Goal: Information Seeking & Learning: Learn about a topic

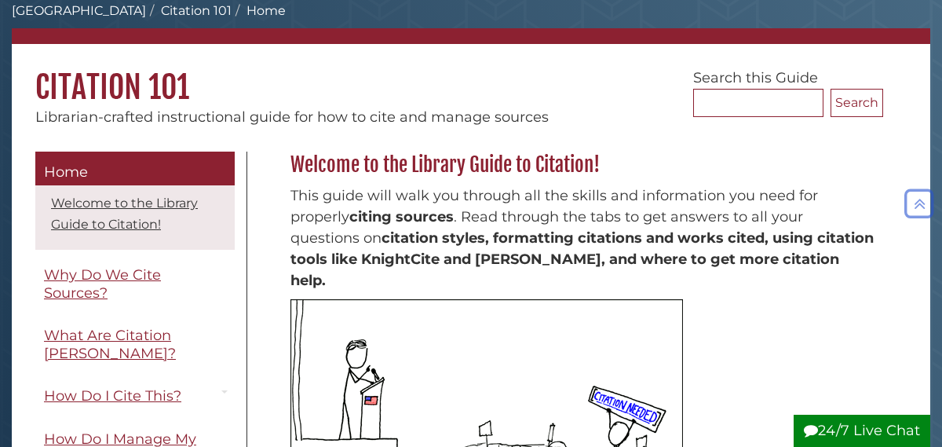
scroll to position [83, 0]
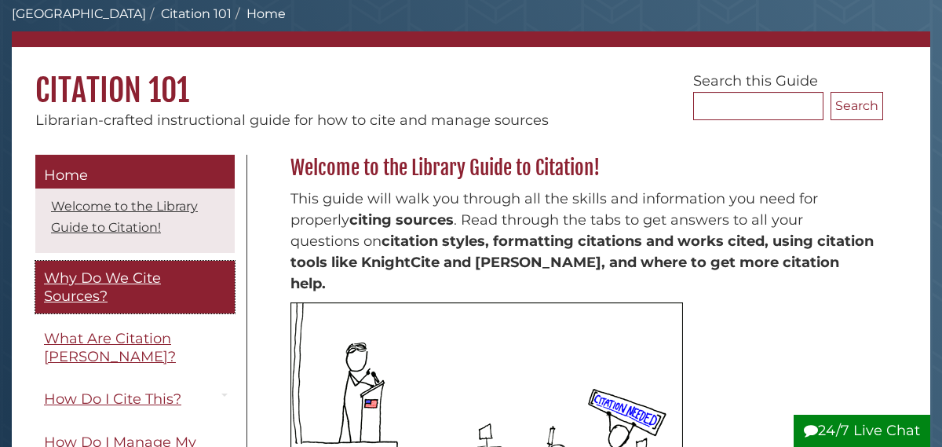
click at [102, 282] on span "Why Do We Cite Sources?" at bounding box center [102, 286] width 117 height 35
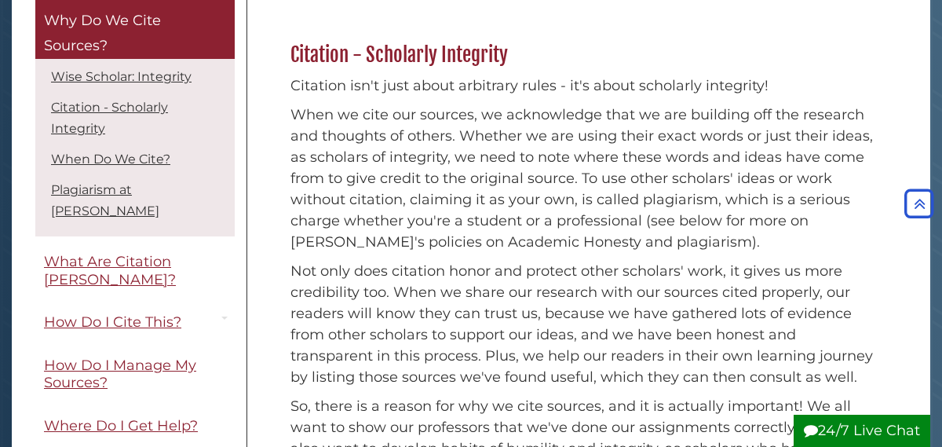
scroll to position [47, 0]
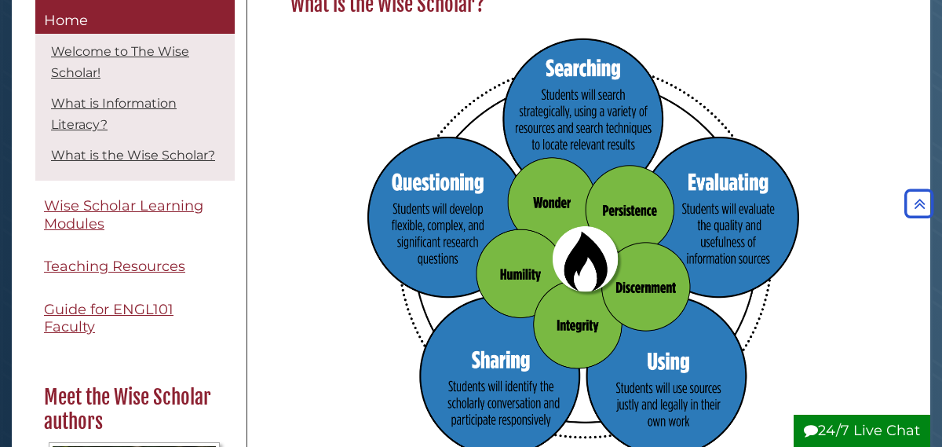
scroll to position [871, 0]
